Goal: Task Accomplishment & Management: Use online tool/utility

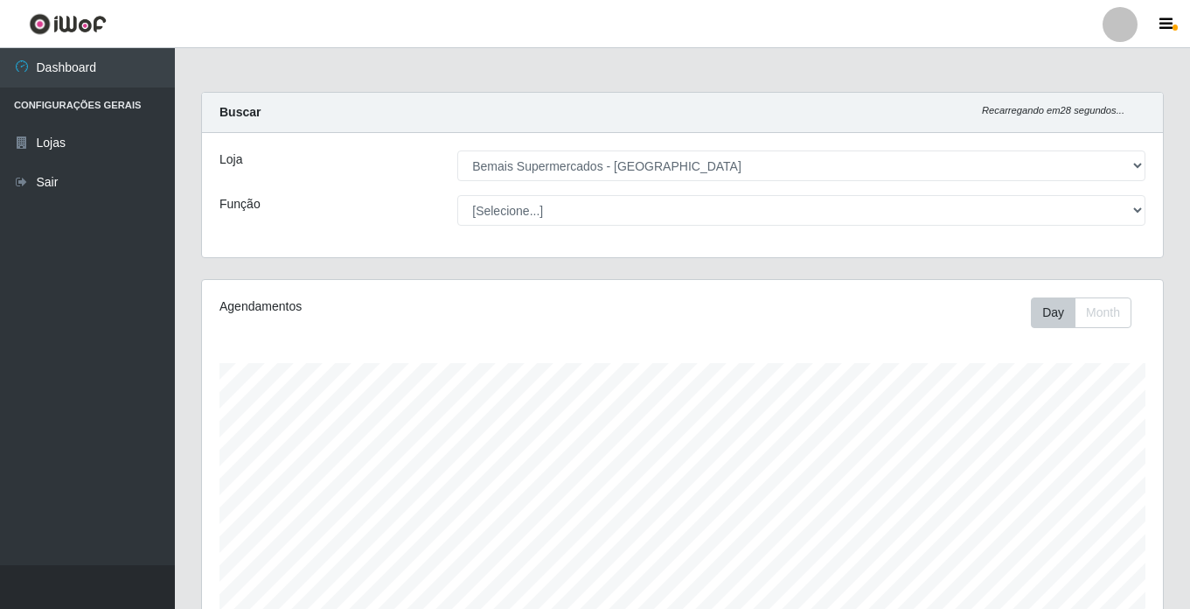
select select "250"
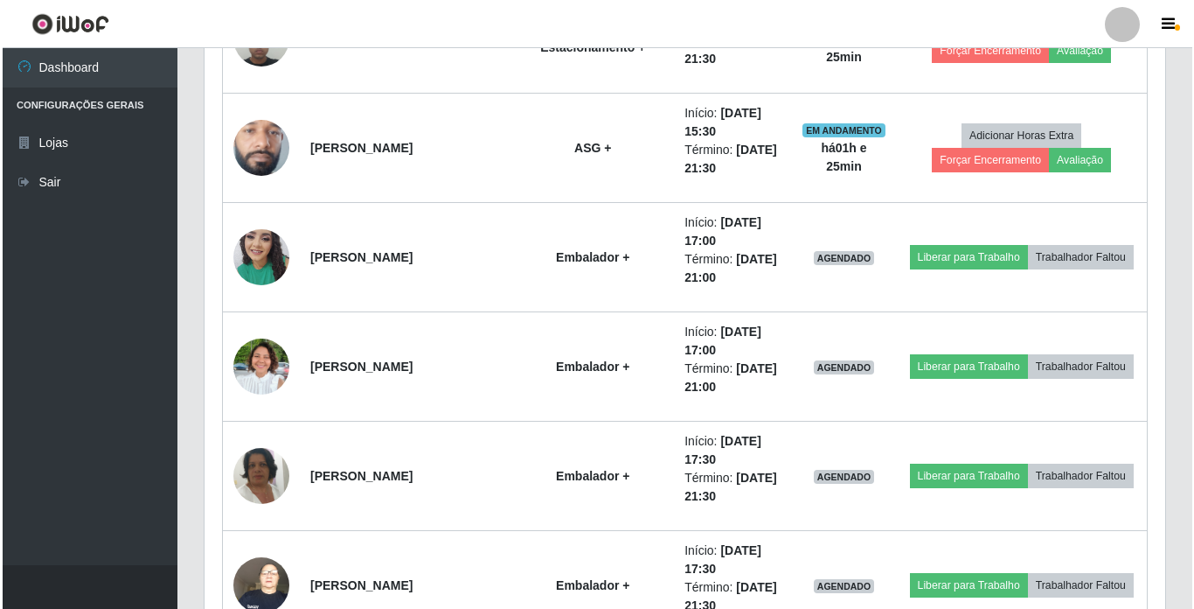
scroll to position [941, 0]
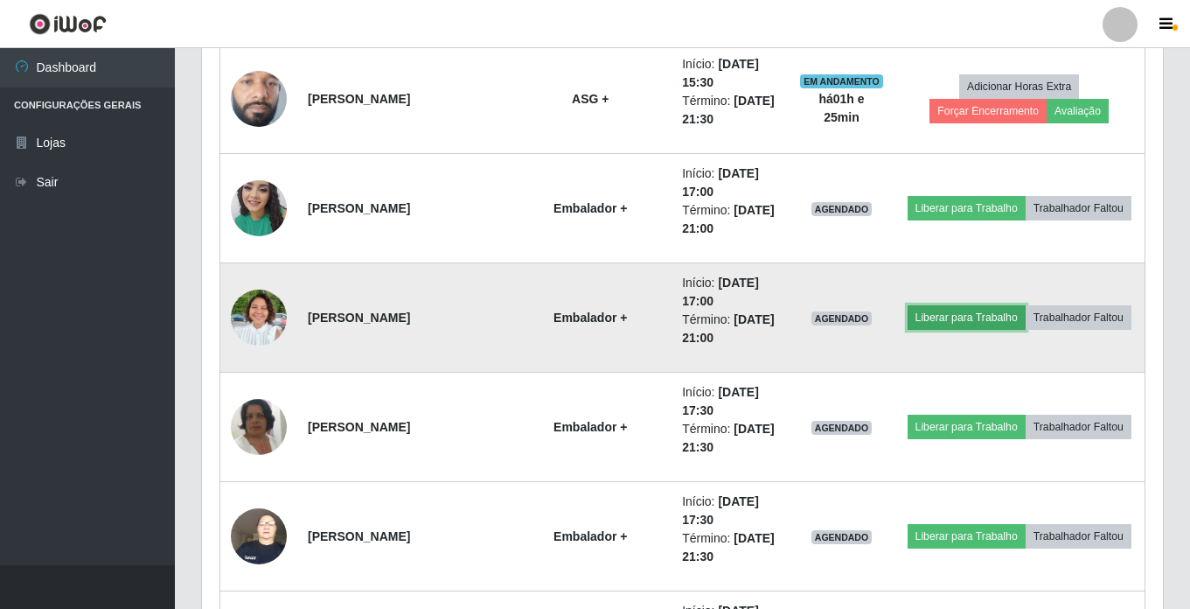
click at [971, 321] on button "Liberar para Trabalho" at bounding box center [967, 317] width 118 height 24
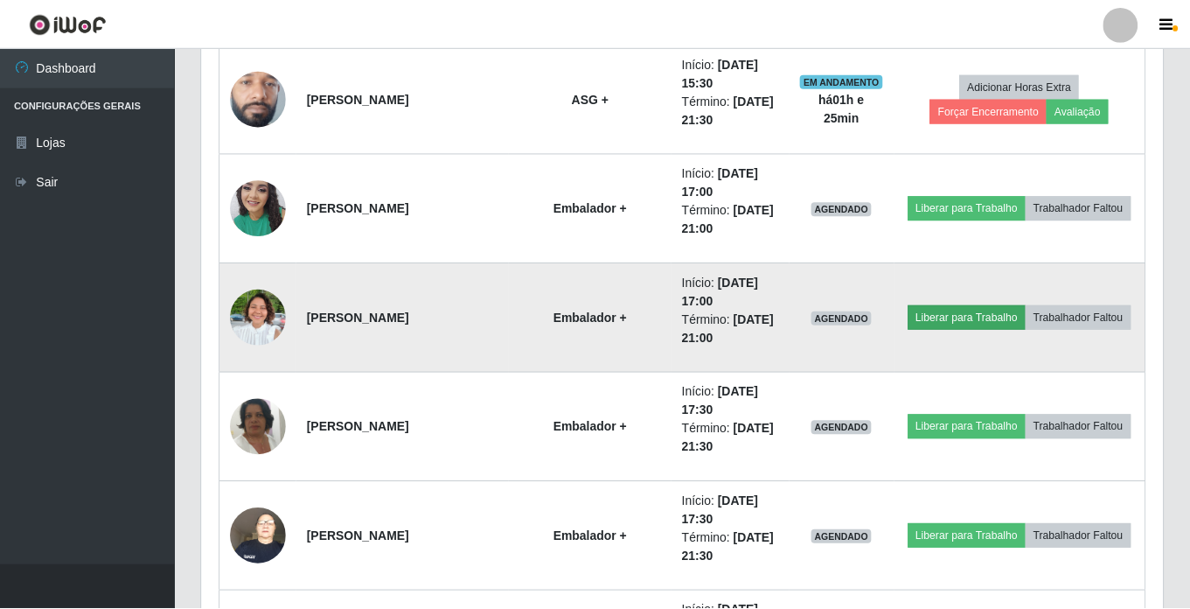
scroll to position [363, 952]
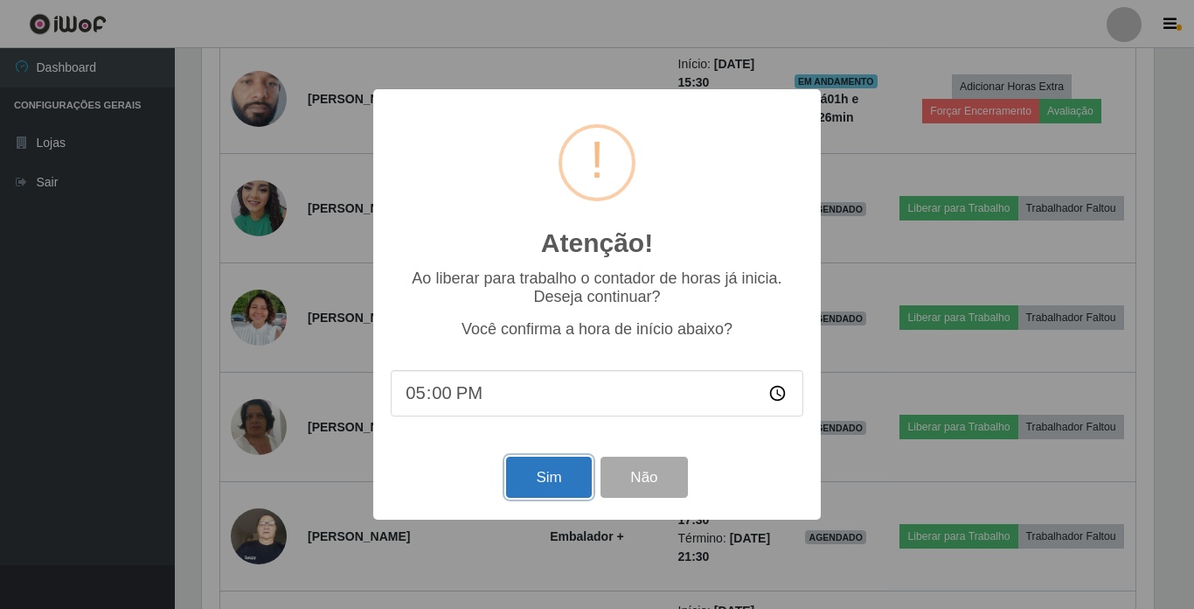
click at [532, 476] on button "Sim" at bounding box center [548, 476] width 85 height 41
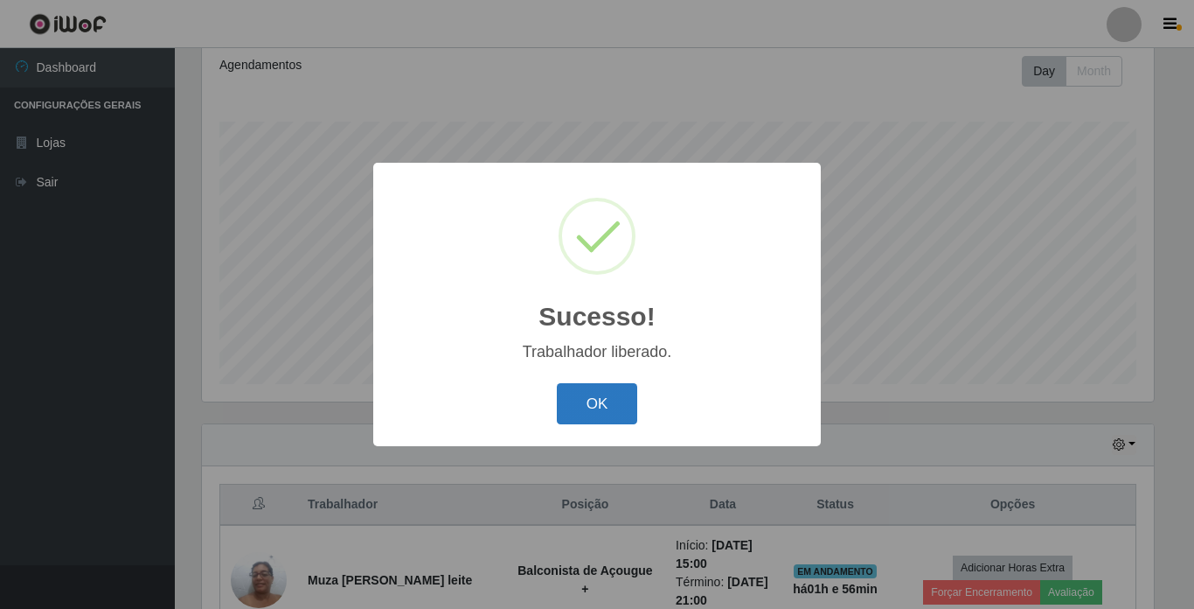
click at [590, 397] on button "OK" at bounding box center [597, 403] width 81 height 41
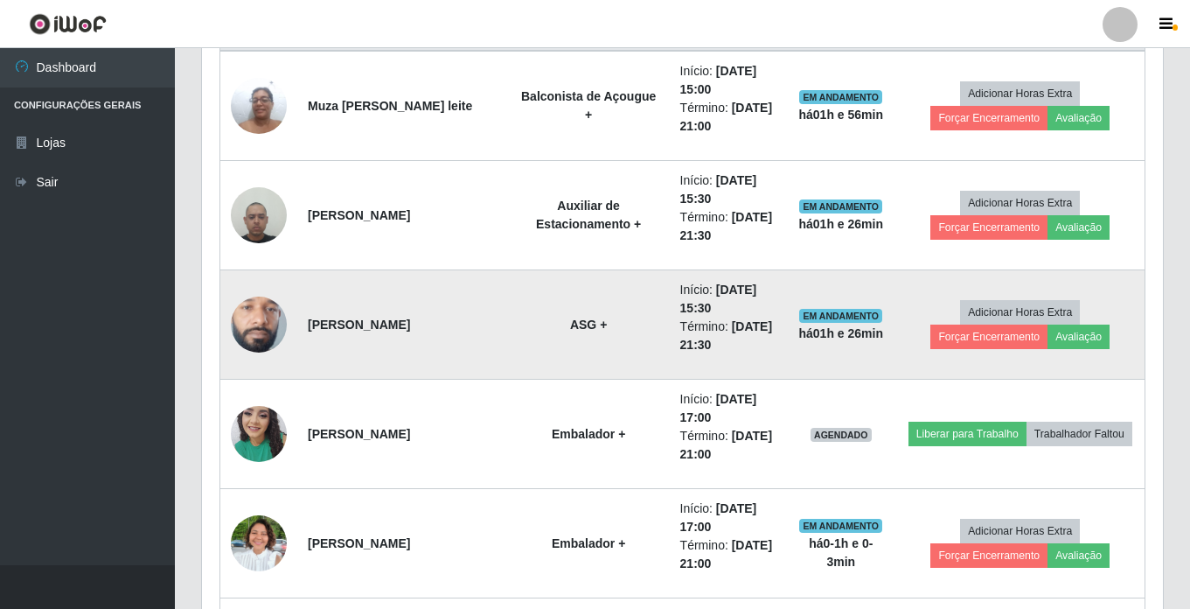
scroll to position [766, 0]
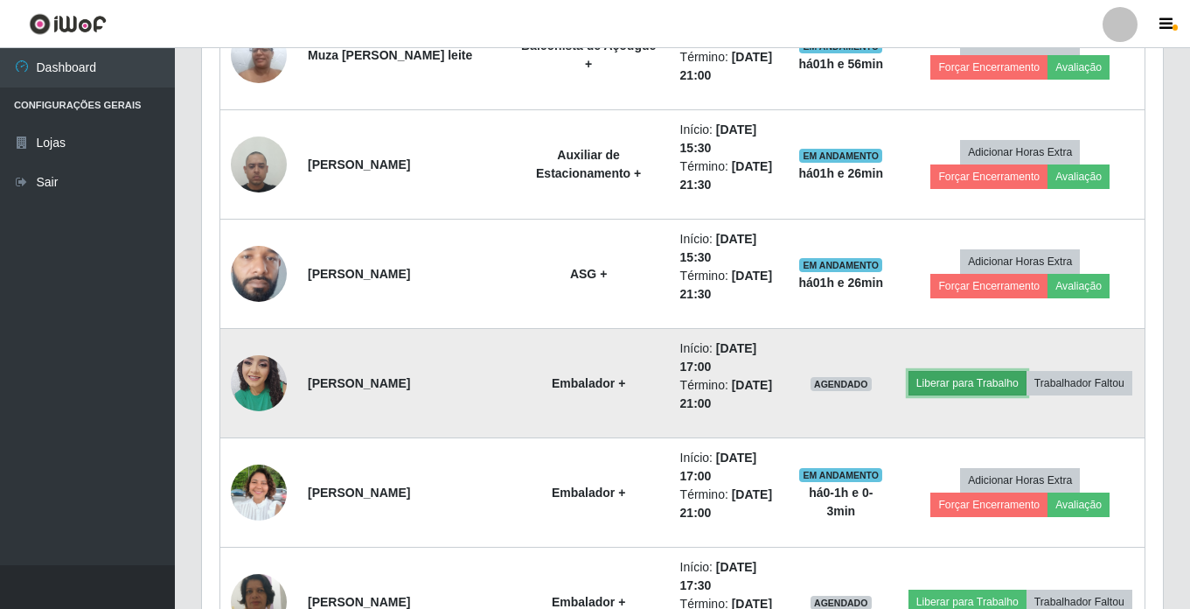
click at [957, 379] on button "Liberar para Trabalho" at bounding box center [967, 383] width 118 height 24
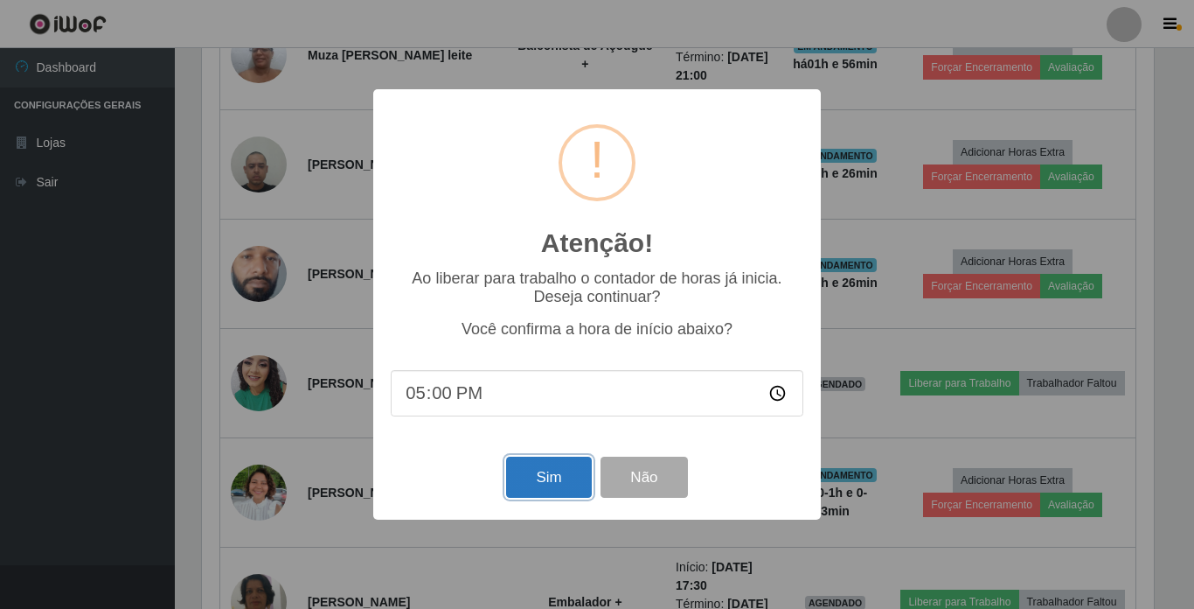
click at [558, 472] on button "Sim" at bounding box center [548, 476] width 85 height 41
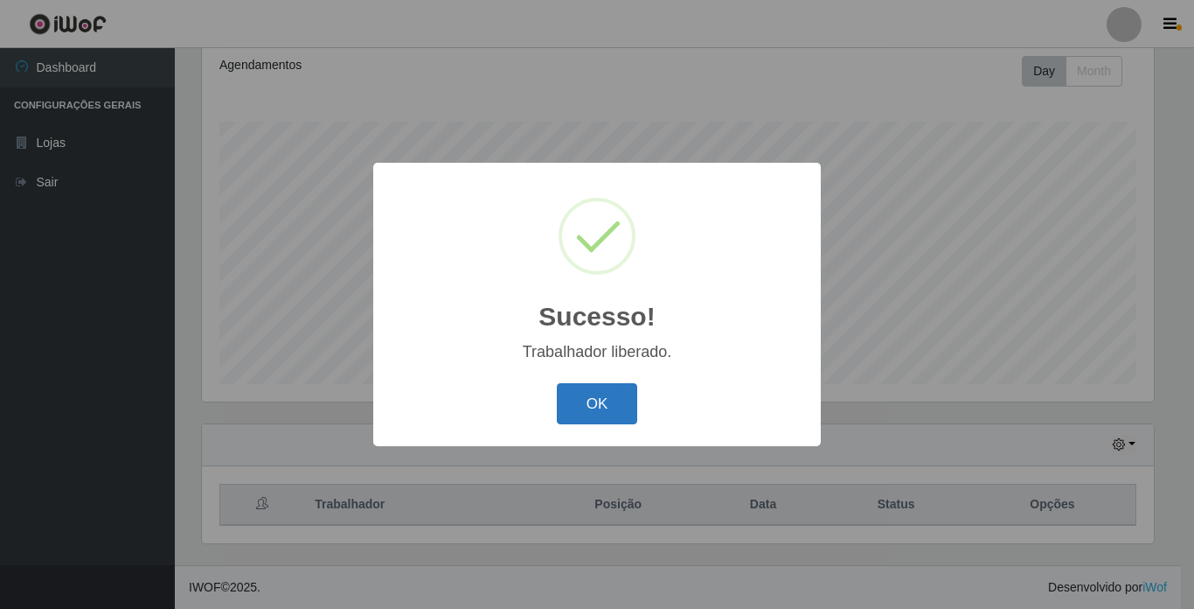
click at [611, 403] on button "OK" at bounding box center [597, 403] width 81 height 41
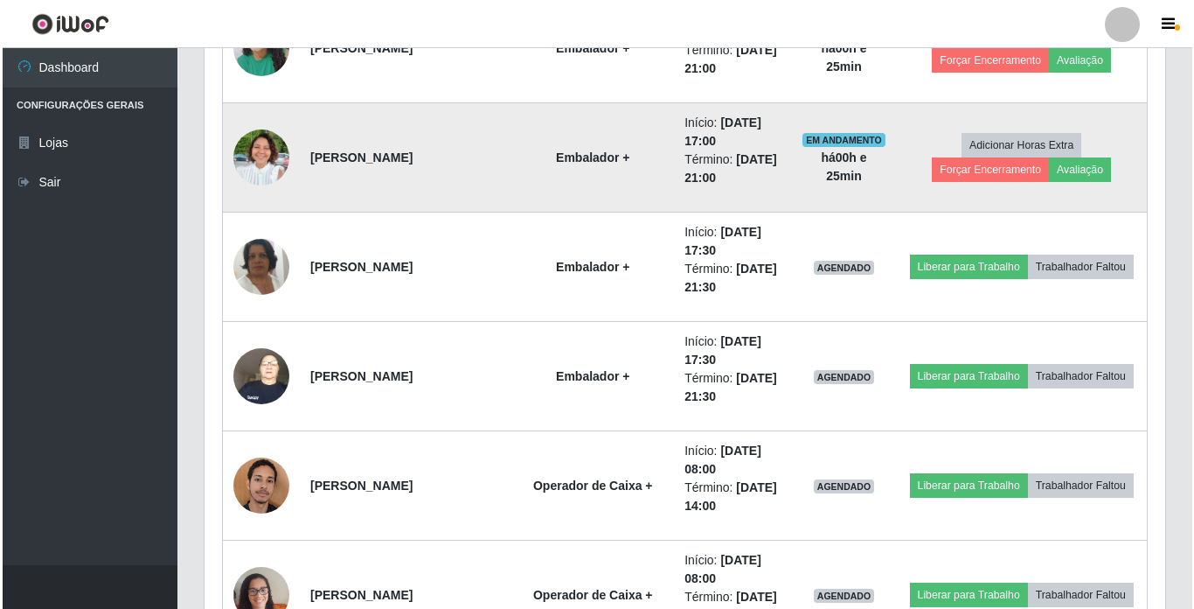
scroll to position [1116, 0]
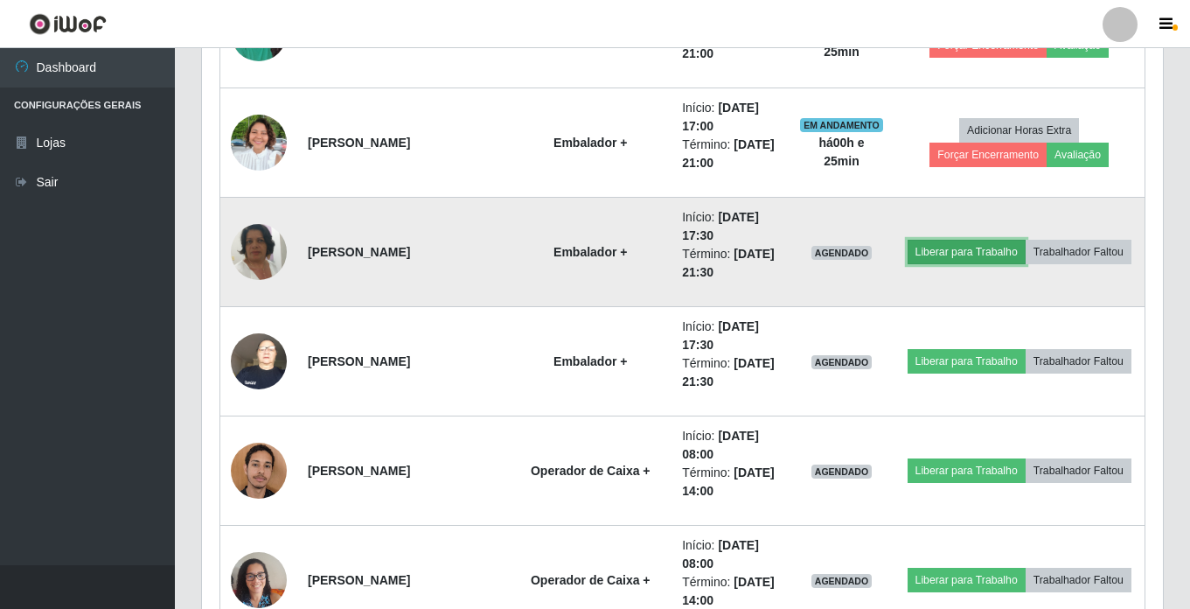
click at [985, 251] on button "Liberar para Trabalho" at bounding box center [967, 252] width 118 height 24
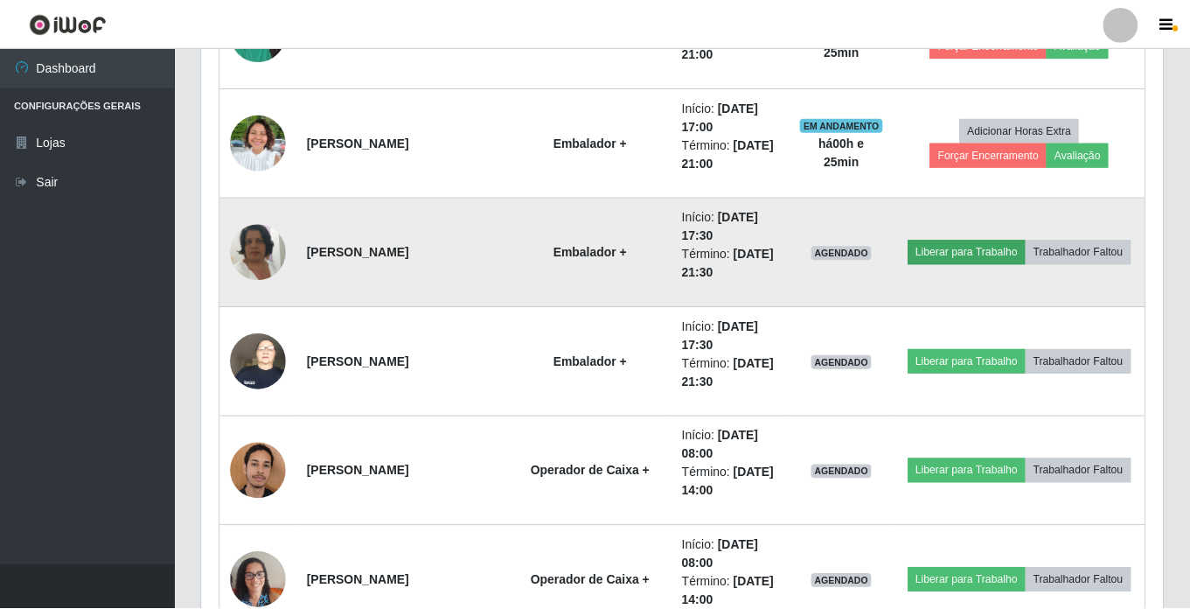
scroll to position [363, 952]
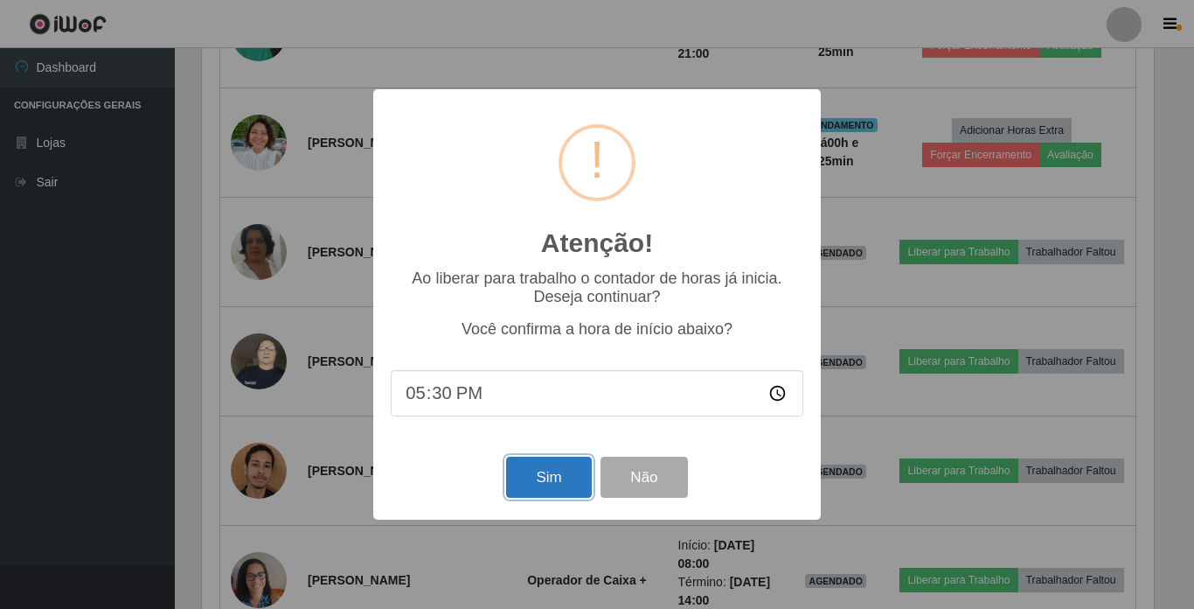
click at [565, 484] on button "Sim" at bounding box center [548, 476] width 85 height 41
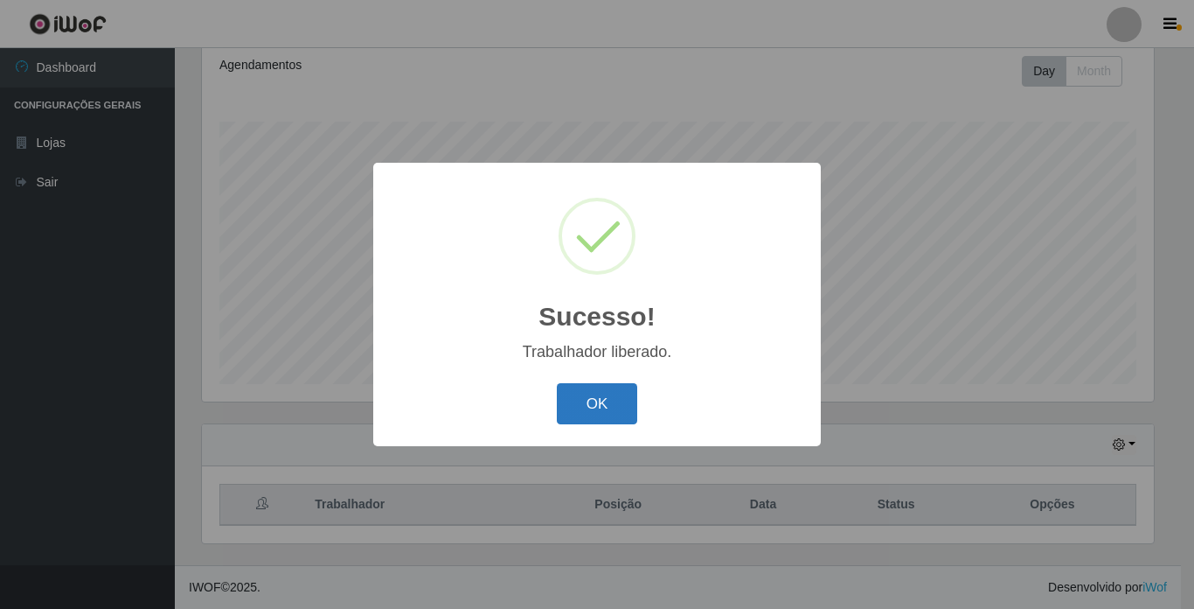
click at [609, 401] on button "OK" at bounding box center [597, 403] width 81 height 41
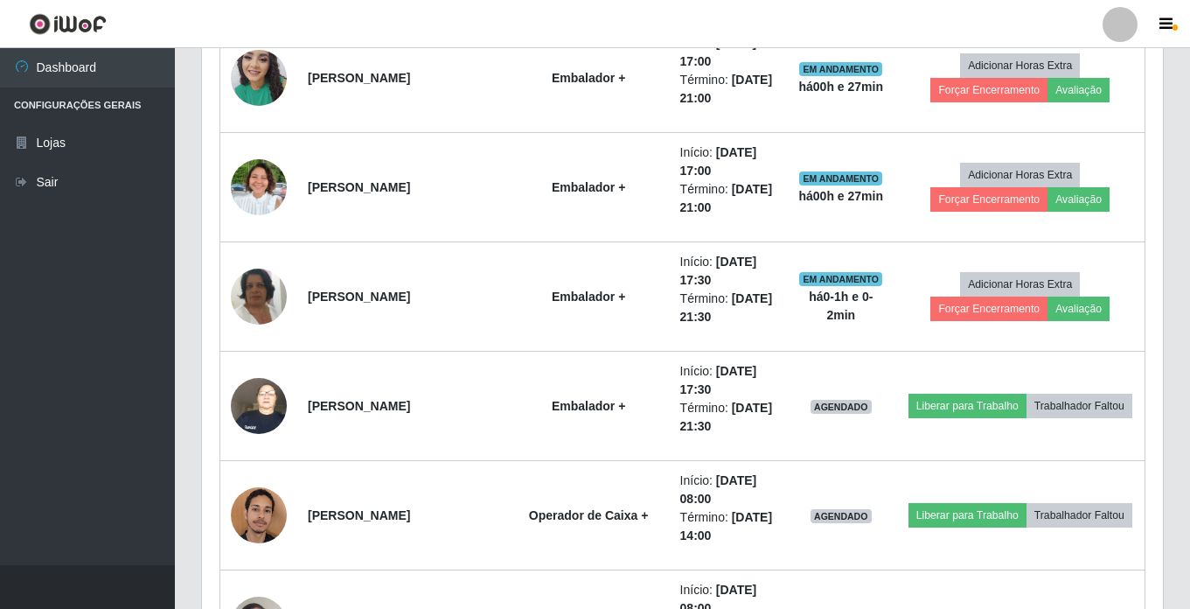
scroll to position [1072, 0]
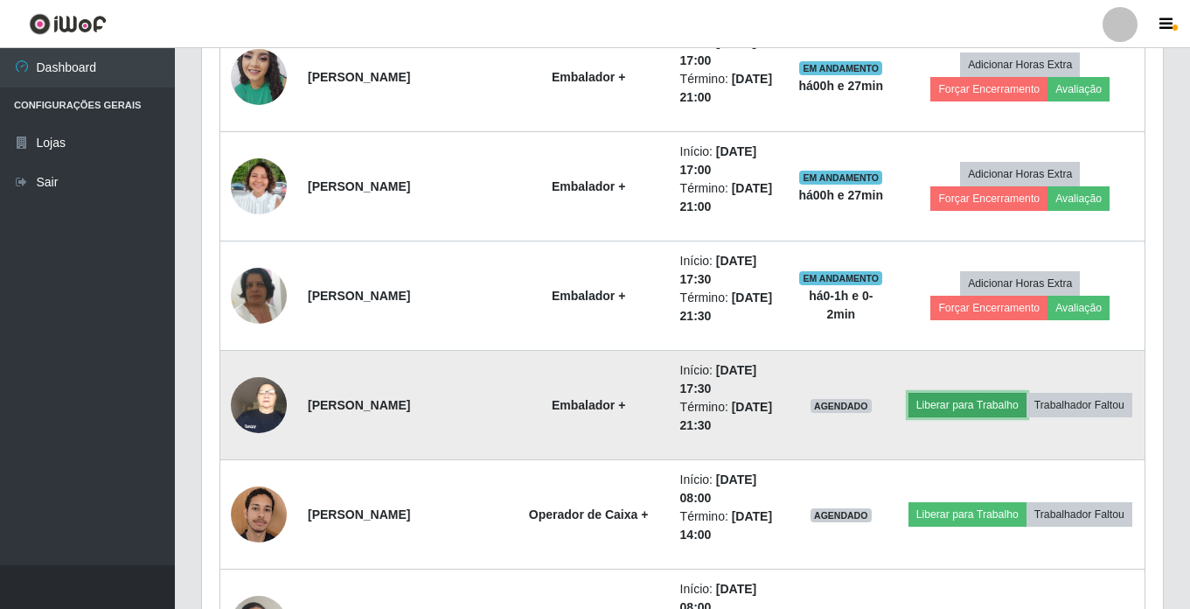
click at [978, 405] on button "Liberar para Trabalho" at bounding box center [967, 405] width 118 height 24
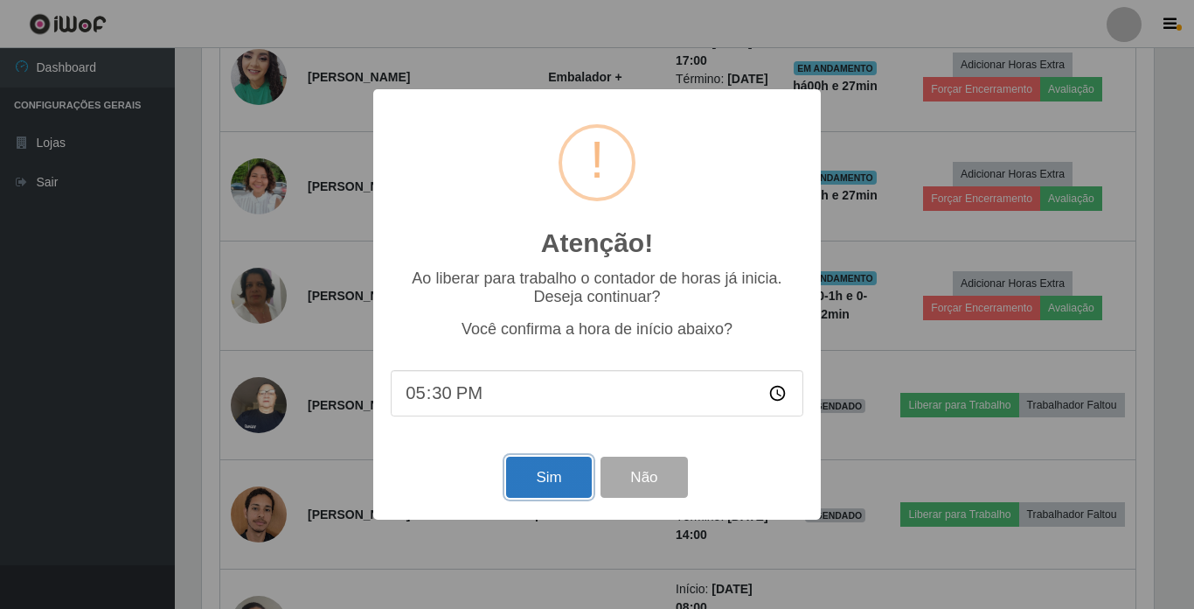
click at [560, 470] on button "Sim" at bounding box center [548, 476] width 85 height 41
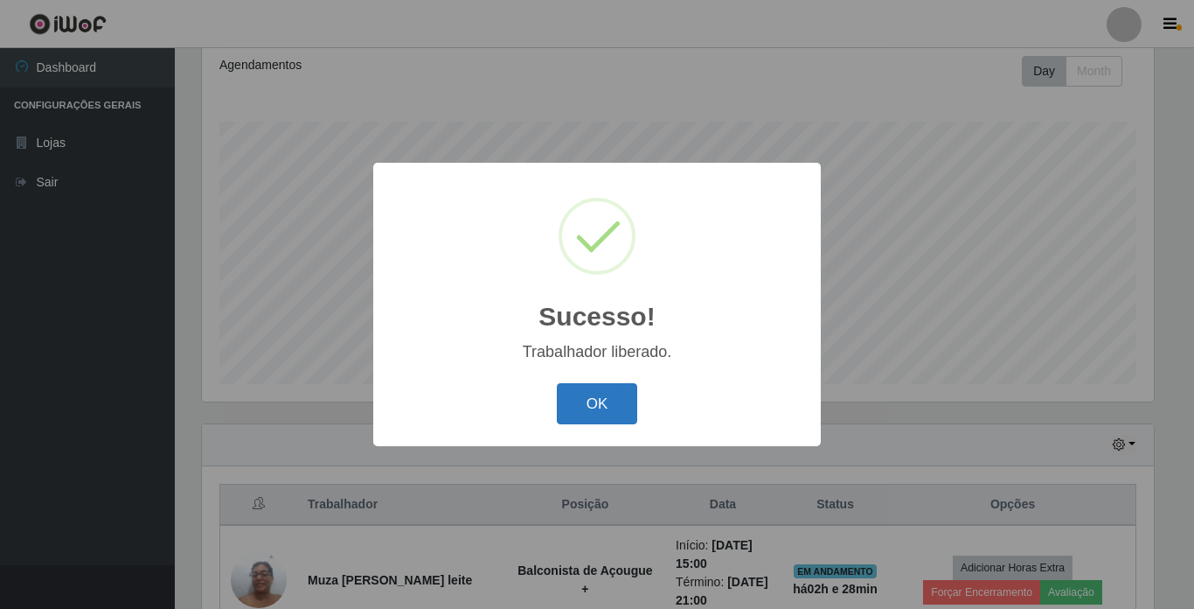
click at [614, 404] on button "OK" at bounding box center [597, 403] width 81 height 41
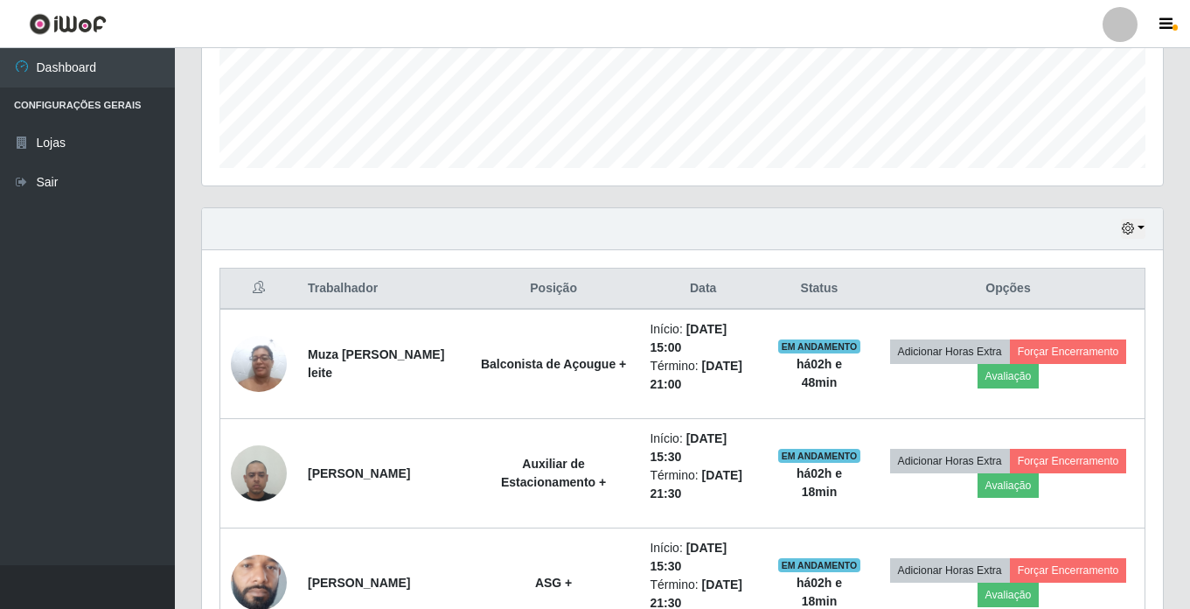
scroll to position [175, 0]
